Goal: Entertainment & Leisure: Browse casually

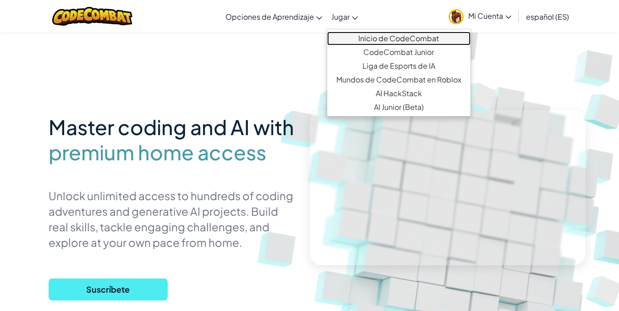
click at [374, 36] on link "Inicio de CodeCombat" at bounding box center [398, 39] width 143 height 14
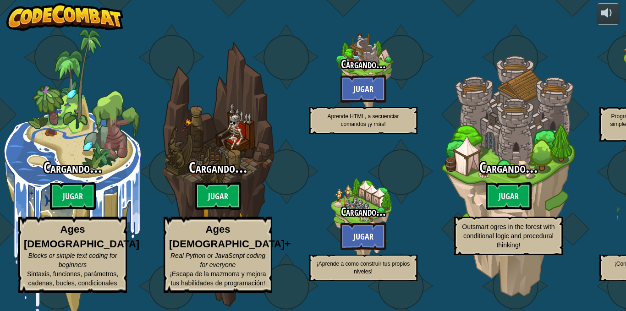
select select "es-ES"
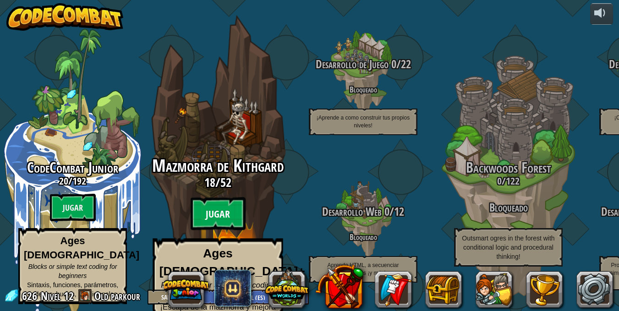
click at [216, 207] on btn "Jugar" at bounding box center [218, 214] width 55 height 33
select select "es-ES"
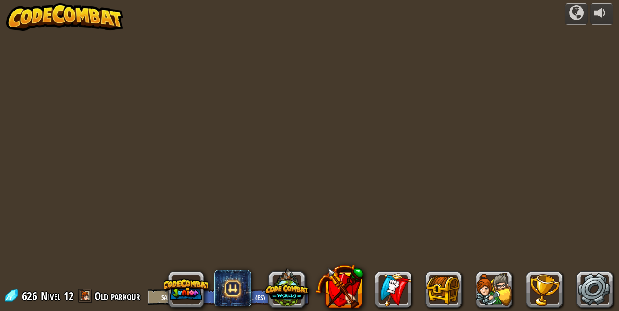
select select "es-ES"
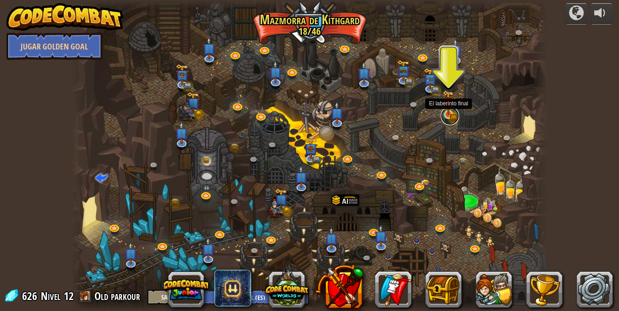
click at [454, 117] on link at bounding box center [450, 116] width 18 height 18
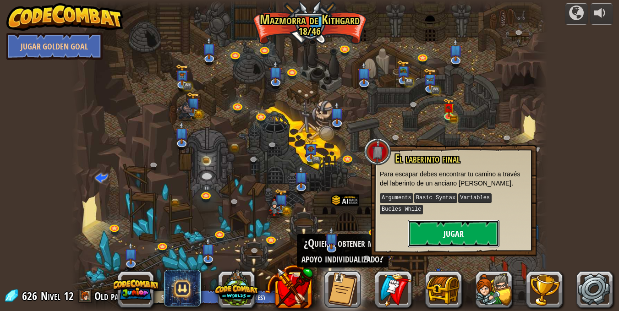
click at [455, 225] on button "Jugar" at bounding box center [454, 233] width 92 height 27
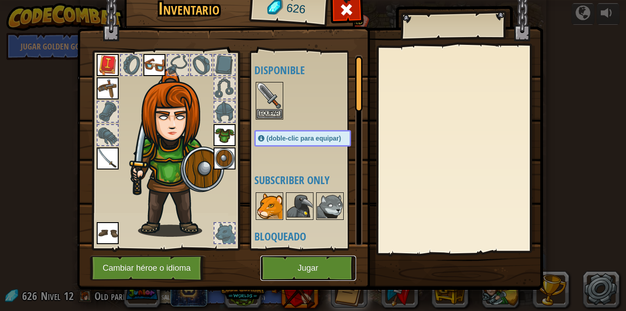
click at [315, 266] on button "Jugar" at bounding box center [308, 268] width 96 height 25
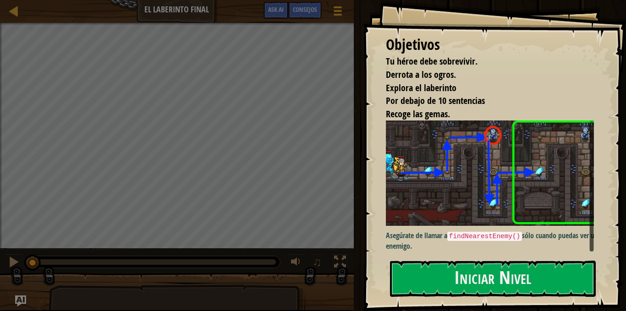
scroll to position [5, 0]
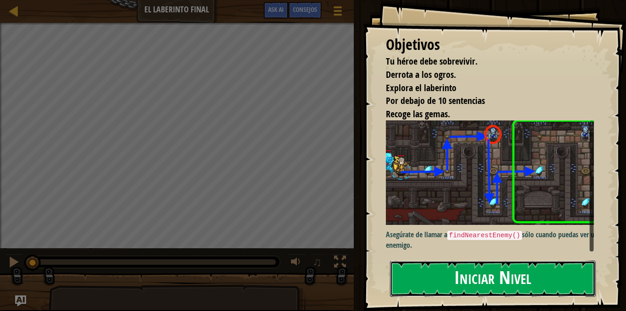
click at [491, 277] on button "Iniciar Nivel" at bounding box center [493, 279] width 206 height 36
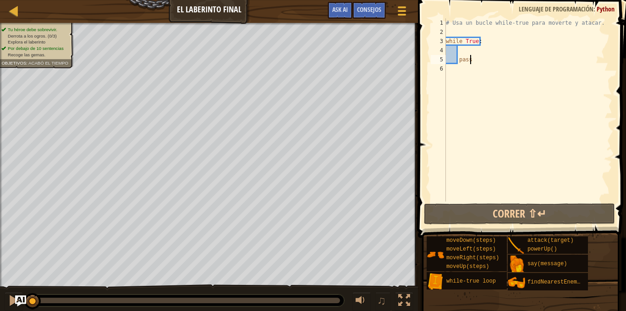
type textarea "while True:"
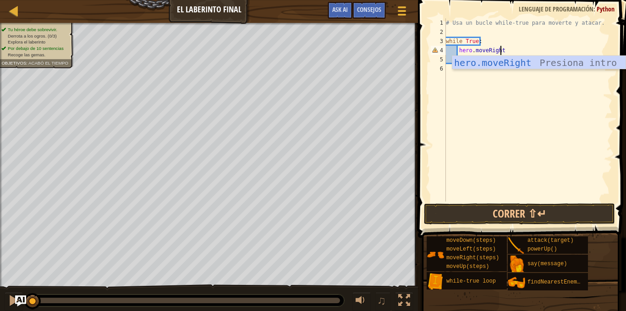
scroll to position [4, 4]
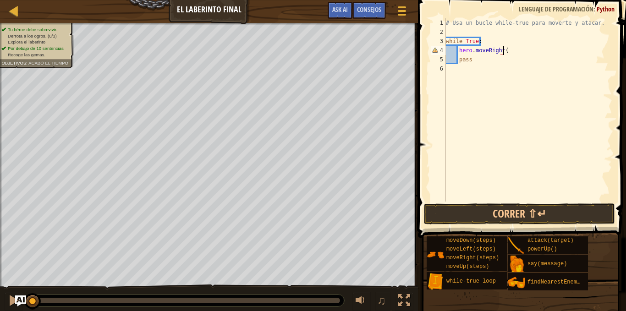
type textarea "hero.moveRight()"
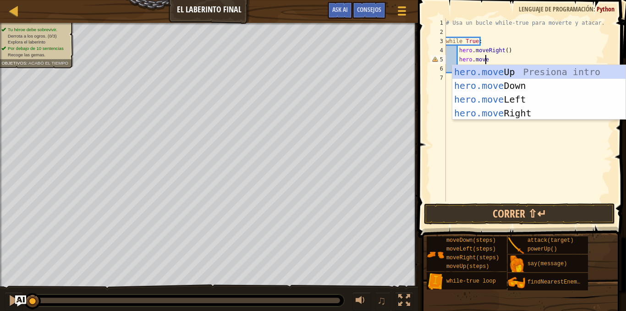
scroll to position [4, 3]
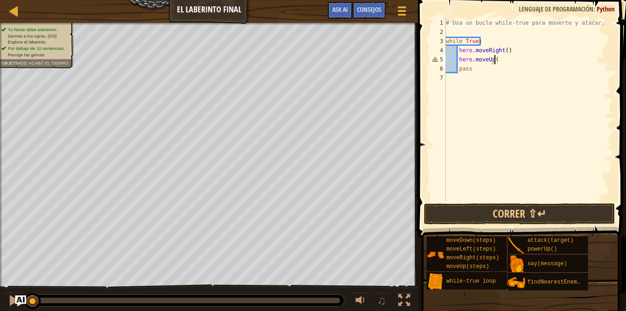
type textarea "hero.moveUp()"
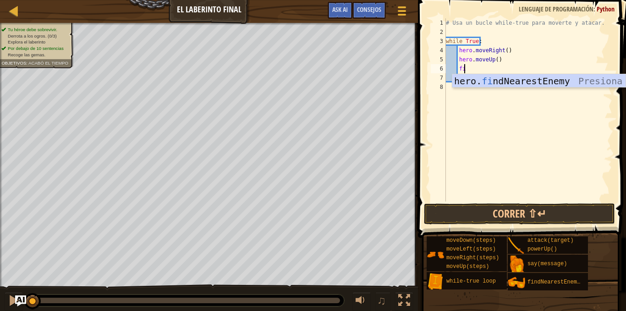
type textarea "f"
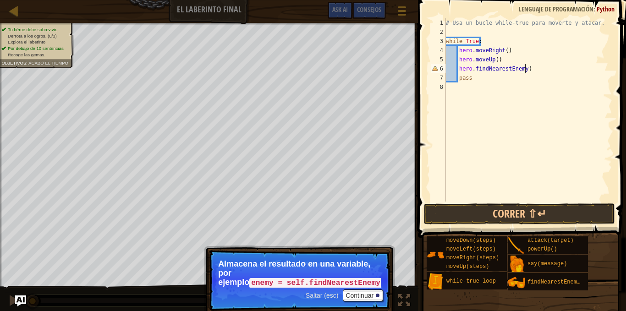
scroll to position [4, 6]
type textarea "hero.findNearestEnemy()"
